Goal: Navigation & Orientation: Find specific page/section

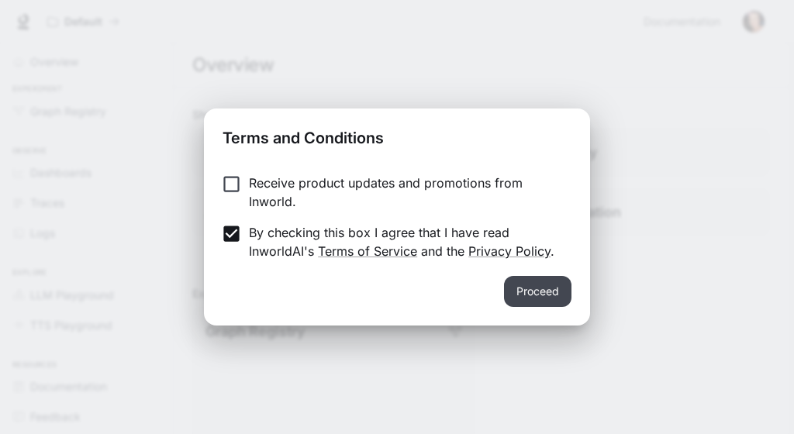
click at [523, 289] on button "Proceed" at bounding box center [537, 291] width 67 height 31
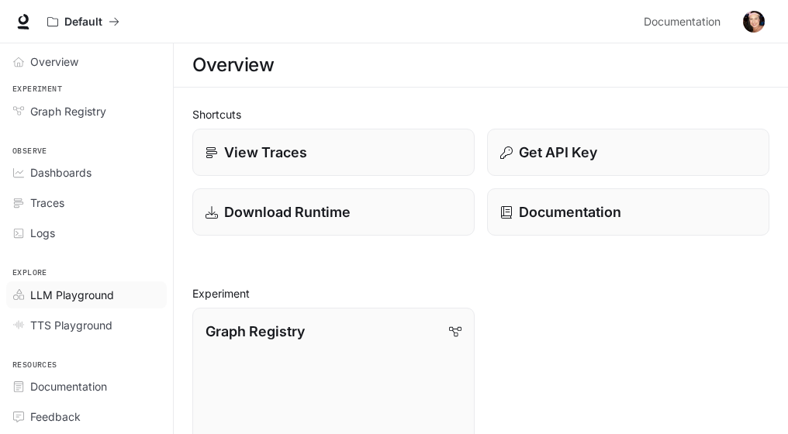
click at [85, 296] on span "LLM Playground" at bounding box center [72, 295] width 84 height 16
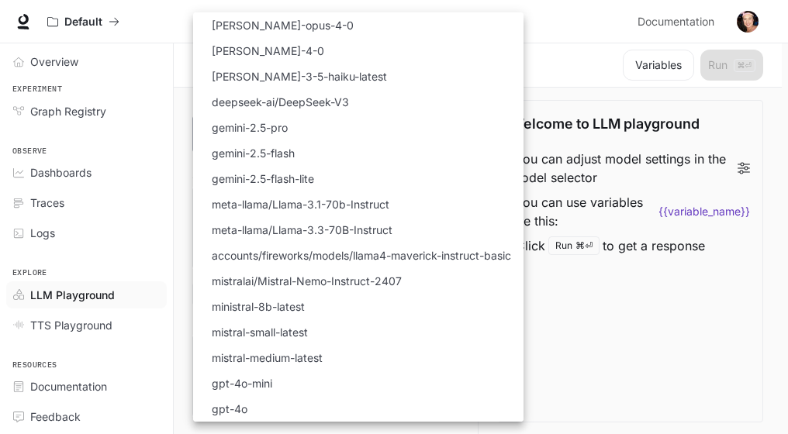
click at [401, 133] on body "Skip to main content Default Documentation Documentation Portal Overview Experi…" at bounding box center [394, 217] width 788 height 435
click at [401, 133] on li "gemini-2.5-pro" at bounding box center [358, 128] width 330 height 26
type input "**********"
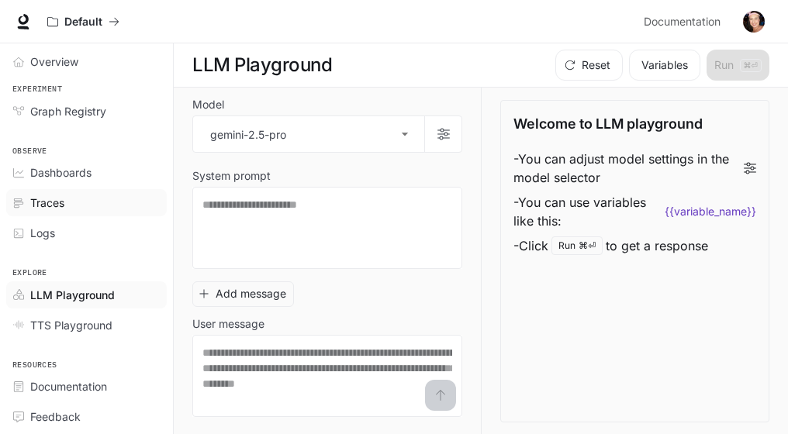
click at [63, 204] on span "Traces" at bounding box center [47, 203] width 34 height 16
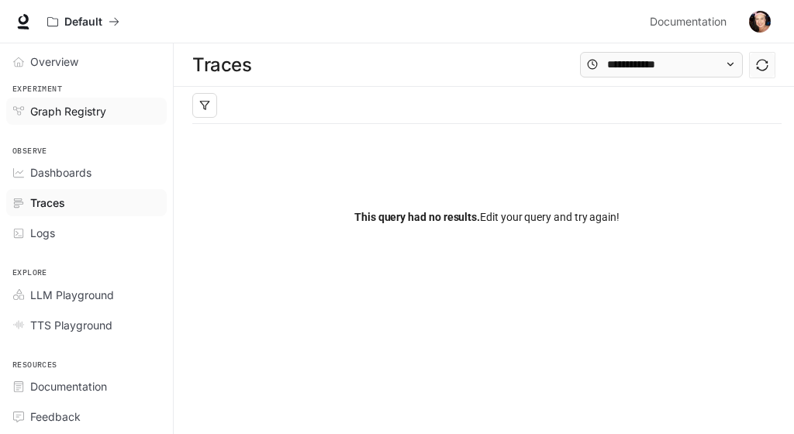
click at [57, 104] on span "Graph Registry" at bounding box center [68, 111] width 76 height 16
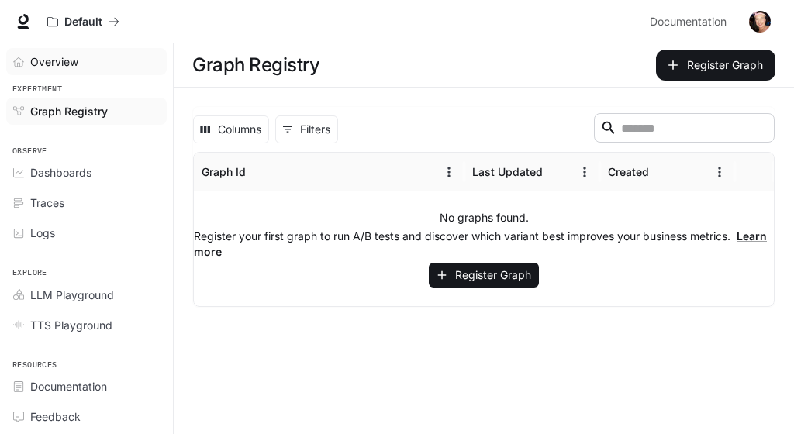
click at [60, 62] on span "Overview" at bounding box center [54, 62] width 48 height 16
